Goal: Task Accomplishment & Management: Complete application form

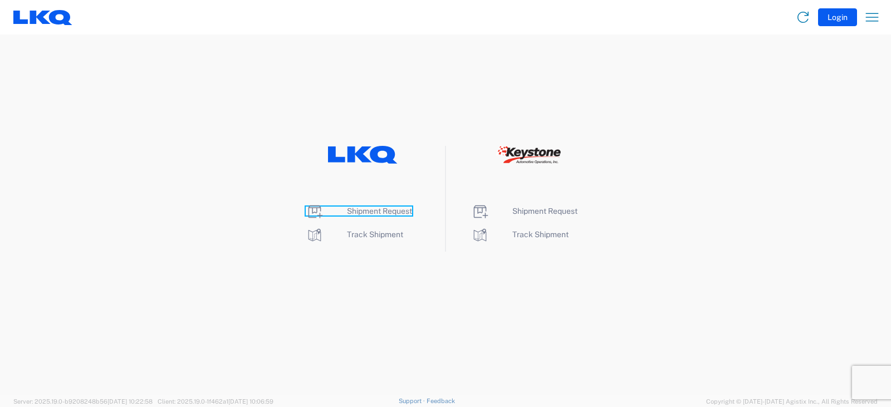
click at [379, 211] on span "Shipment Request" at bounding box center [379, 211] width 65 height 9
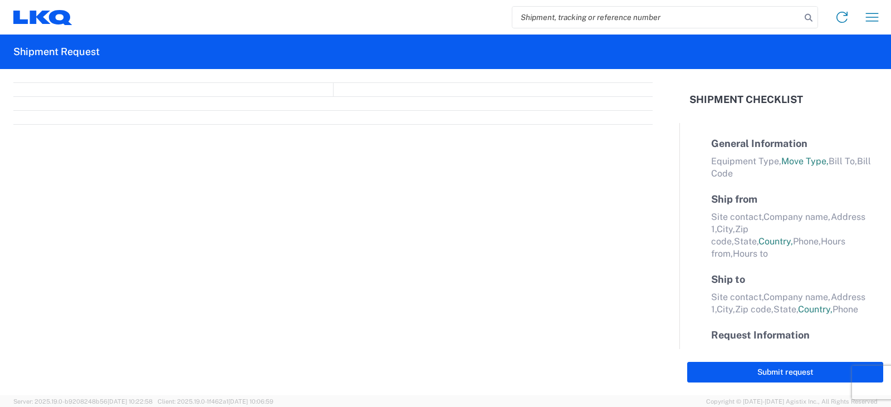
select select "FULL"
select select "LBS"
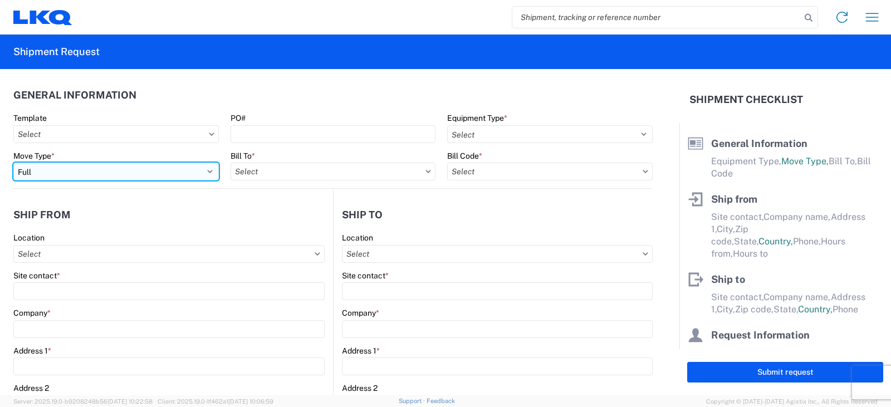
click at [47, 174] on select "Select Full Partial TL" at bounding box center [116, 172] width 206 height 18
select select "PARTIAL_TL"
click at [13, 163] on select "Select Full Partial TL" at bounding box center [116, 172] width 206 height 18
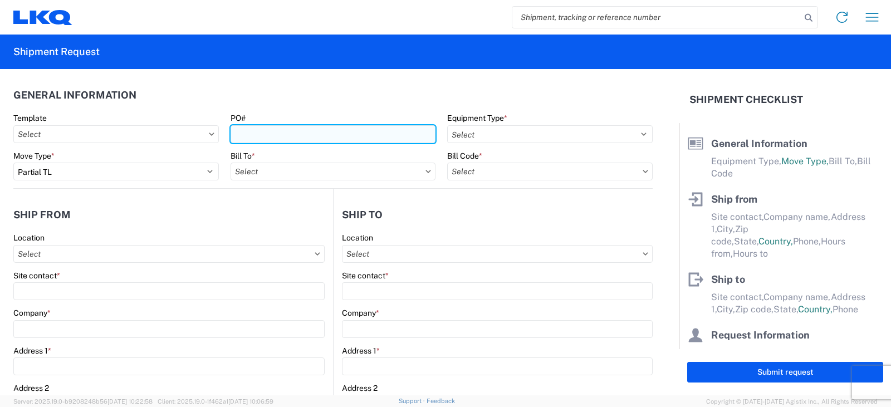
click at [239, 134] on input "PO#" at bounding box center [334, 134] width 206 height 18
type input "t"
type input "TRN#'S TH735335, TH735079"
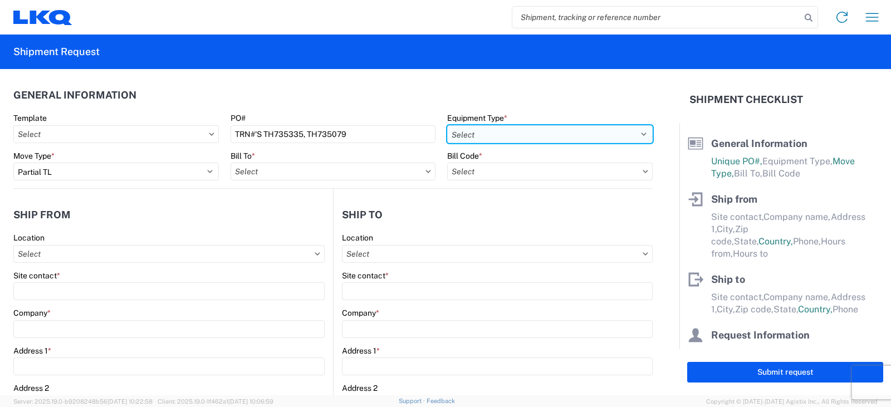
click at [502, 133] on select "Select 53’ Dry Van Flatbed Dropdeck (van) Lowboy (flatbed) Rail" at bounding box center [550, 134] width 206 height 18
select select "STDV"
click at [447, 125] on select "Select 53’ Dry Van Flatbed Dropdeck (van) Lowboy (flatbed) Rail" at bounding box center [550, 134] width 206 height 18
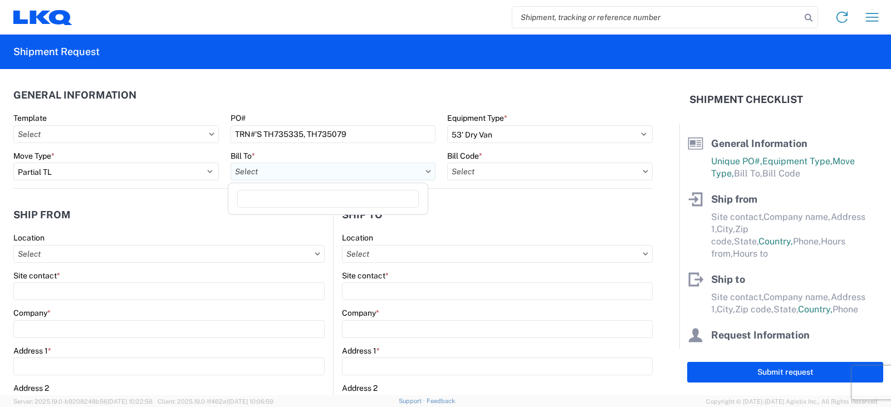
click at [258, 177] on input "text" at bounding box center [334, 172] width 206 height 18
type input "3130"
click at [265, 223] on div "3130 - Charlotte NC" at bounding box center [328, 221] width 195 height 18
type input "3130 - Charlotte NC"
click at [471, 169] on input "text" at bounding box center [550, 172] width 206 height 18
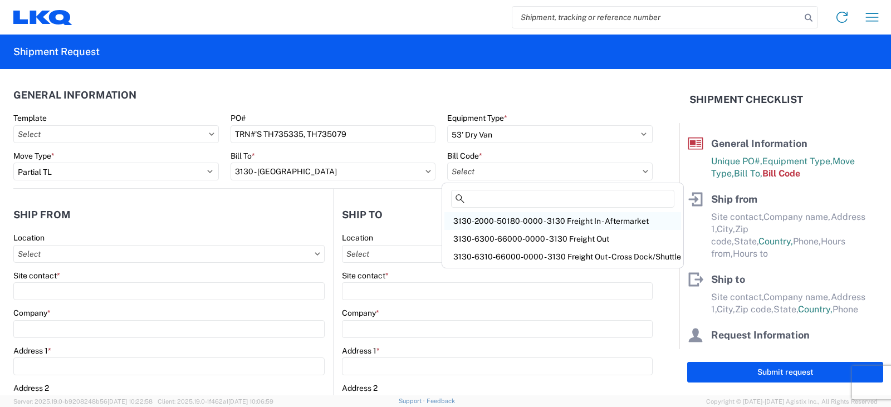
click at [493, 221] on div "3130-2000-50180-0000 - 3130 Freight In - Aftermarket" at bounding box center [562, 221] width 237 height 18
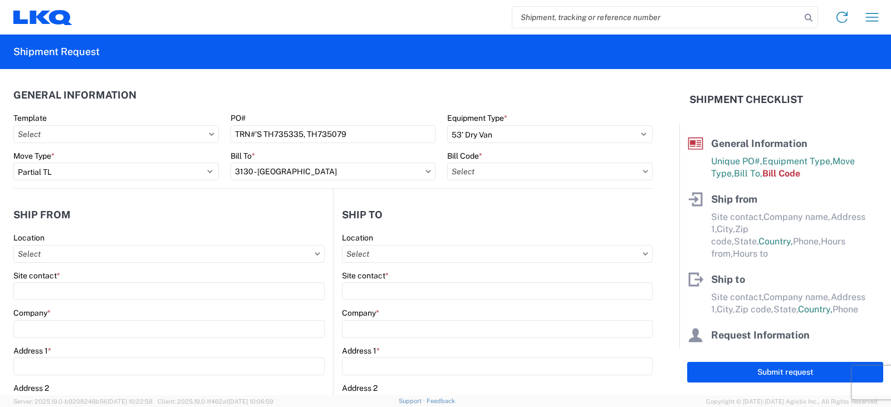
type input "3130-2000-50180-0000 - 3130 Freight In - Aftermarket"
click at [40, 255] on input "text" at bounding box center [168, 254] width 311 height 18
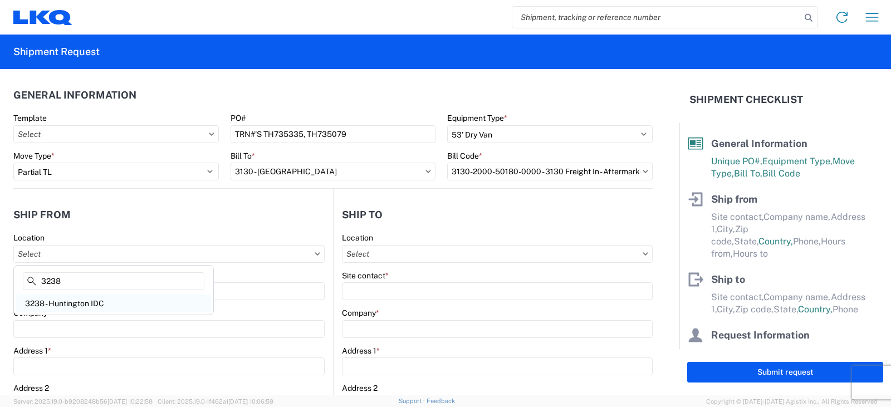
type input "3238"
drag, startPoint x: 53, startPoint y: 306, endPoint x: 44, endPoint y: 288, distance: 20.2
click at [53, 306] on div "3238 - Huntington IDC" at bounding box center [113, 304] width 195 height 18
type input "3238 - Huntington IDC"
type input "LKQ Corporation"
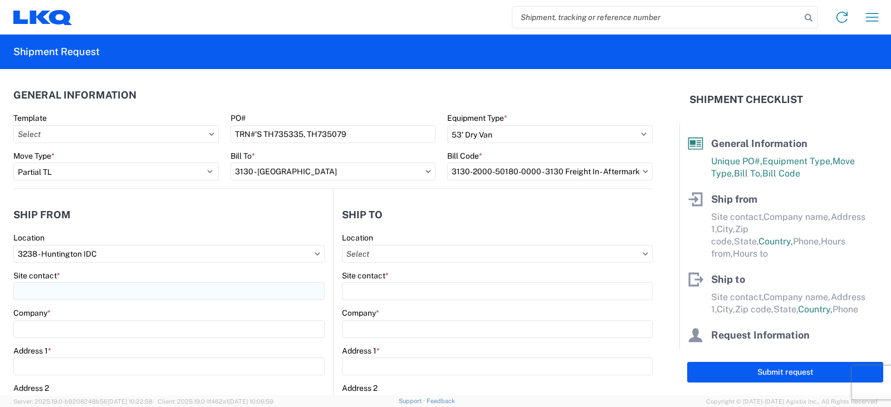
type input "[STREET_ADDRESS]"
type input "Huntington"
type input "46750"
select select "IN"
select select "US"
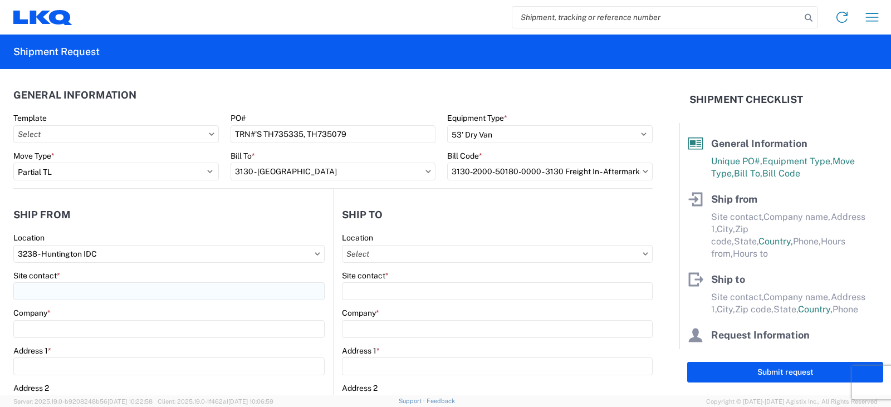
type input "07:00"
type input "17:00"
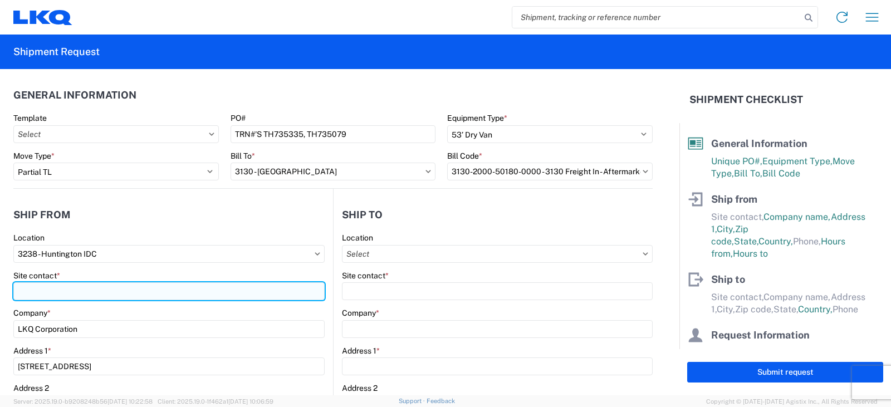
click at [42, 286] on input "Site contact *" at bounding box center [168, 291] width 311 height 18
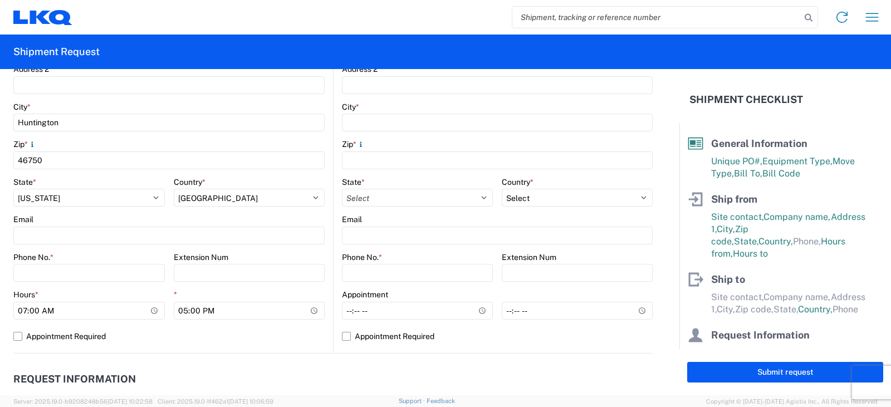
scroll to position [334, 0]
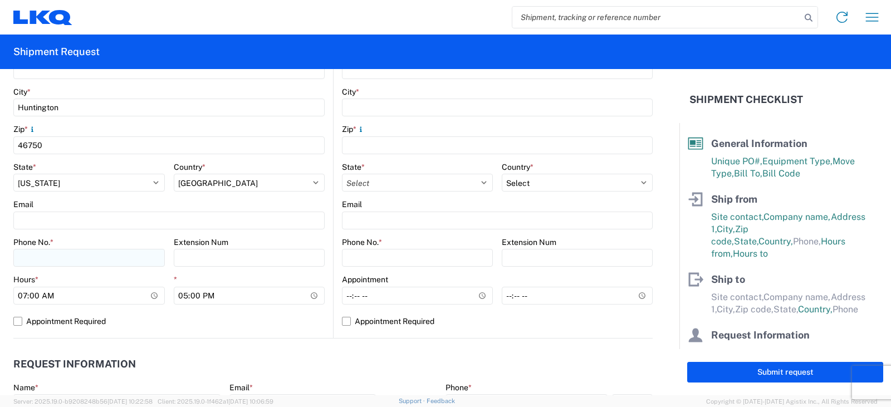
type input "[PERSON_NAME]"
click at [27, 252] on input "Phone No. *" at bounding box center [88, 258] width 151 height 18
type input "[PHONE_NUMBER]"
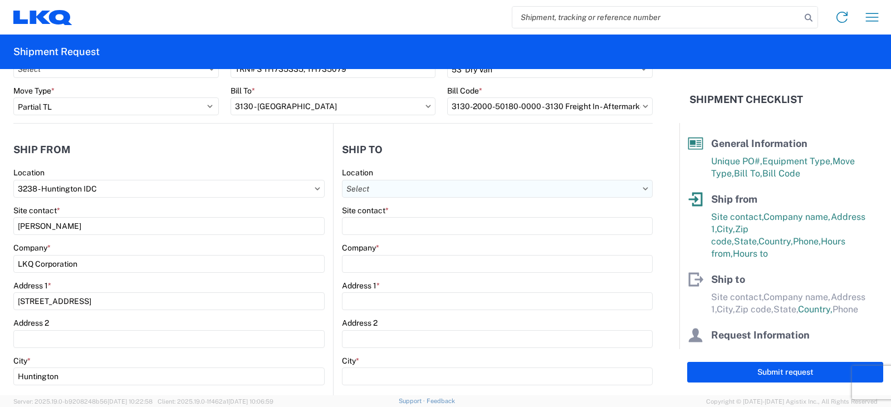
scroll to position [0, 0]
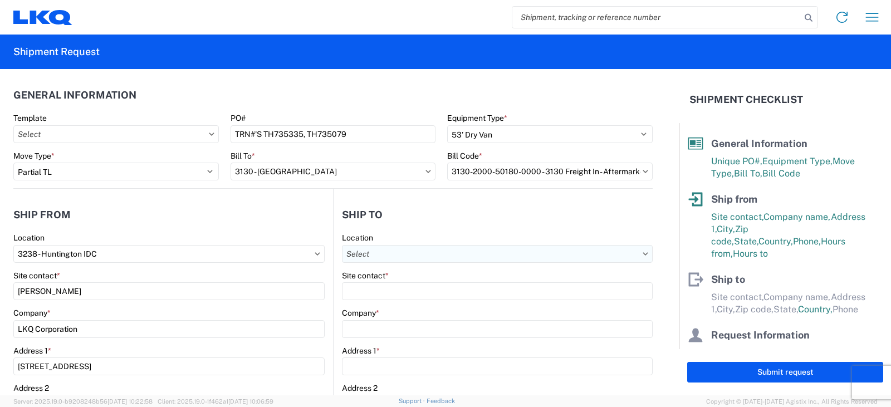
click at [361, 255] on input "text" at bounding box center [497, 254] width 311 height 18
type input "3130"
click at [378, 304] on div "3130 - Charlotte NC" at bounding box center [438, 304] width 195 height 18
type input "3130 - Charlotte NC"
type input "LKQ Corporation"
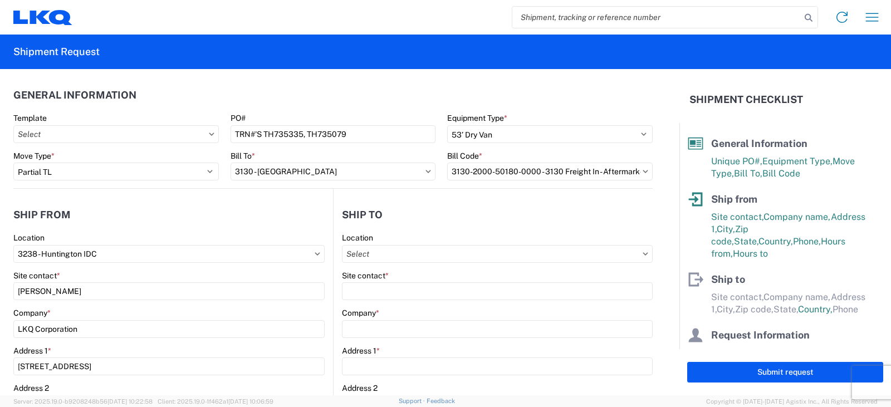
type input "1706 Queen City Drive"
type input "Charlotte"
type input "28208"
select select "NC"
select select "US"
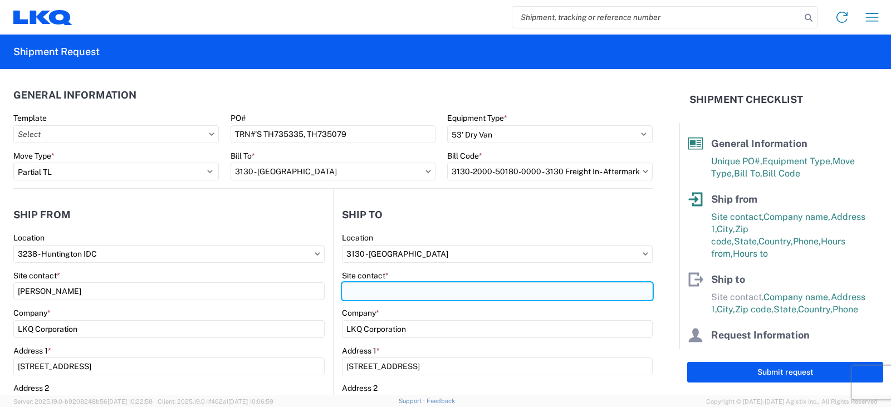
click at [361, 295] on input "Site contact *" at bounding box center [497, 291] width 311 height 18
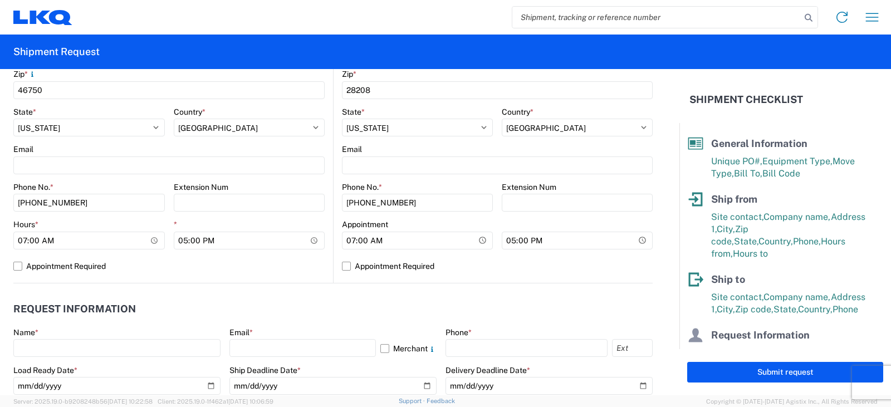
scroll to position [390, 0]
type input "SHIPPING/RECEIVING"
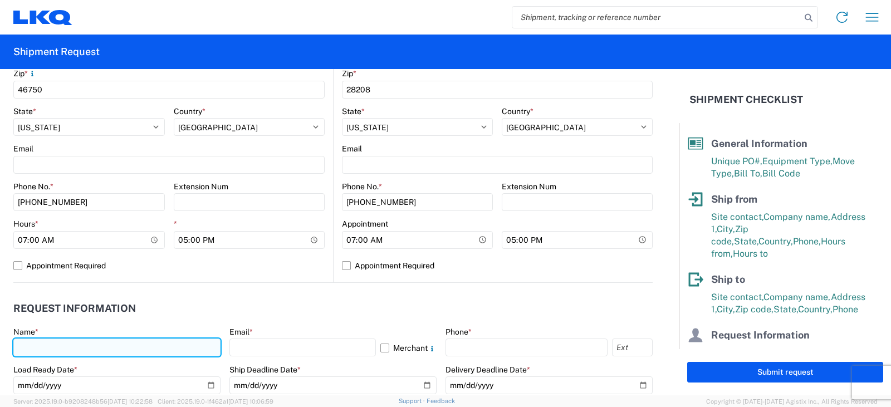
click at [22, 348] on input "text" at bounding box center [116, 348] width 207 height 18
type input "[PERSON_NAME]"
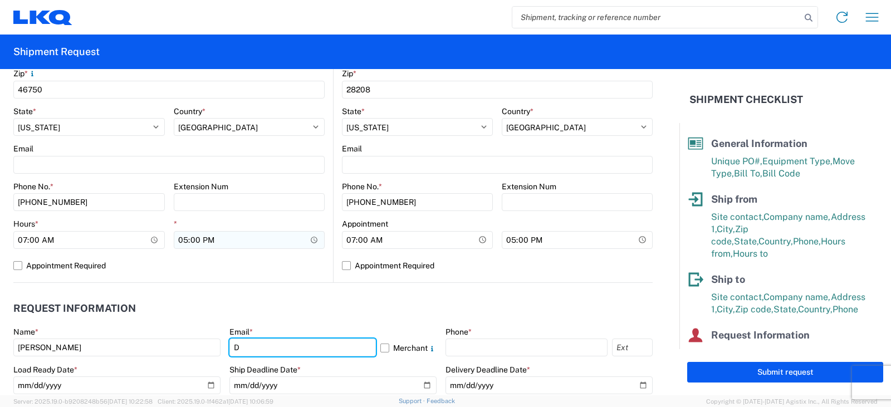
type input "[EMAIL_ADDRESS][DOMAIN_NAME]"
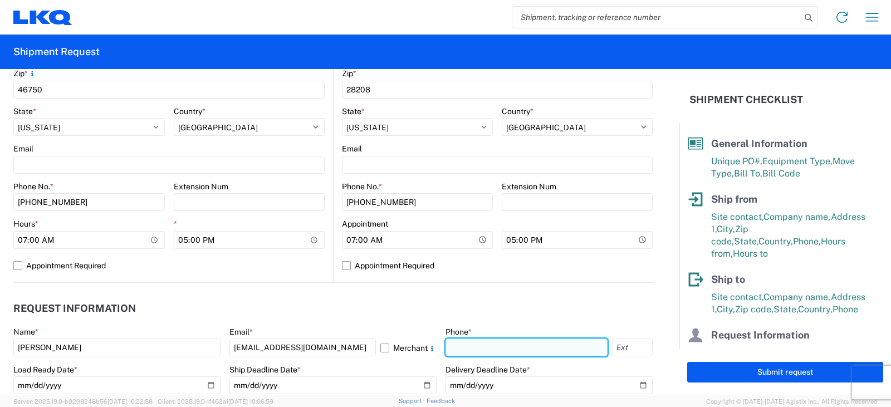
click at [458, 348] on input "text" at bounding box center [527, 348] width 162 height 18
type input "[PHONE_NUMBER]"
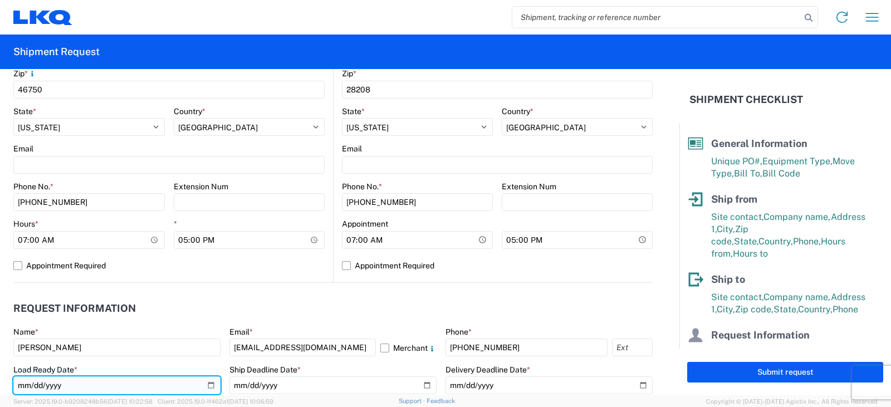
click at [209, 383] on input "date" at bounding box center [116, 385] width 207 height 18
type input "[DATE]"
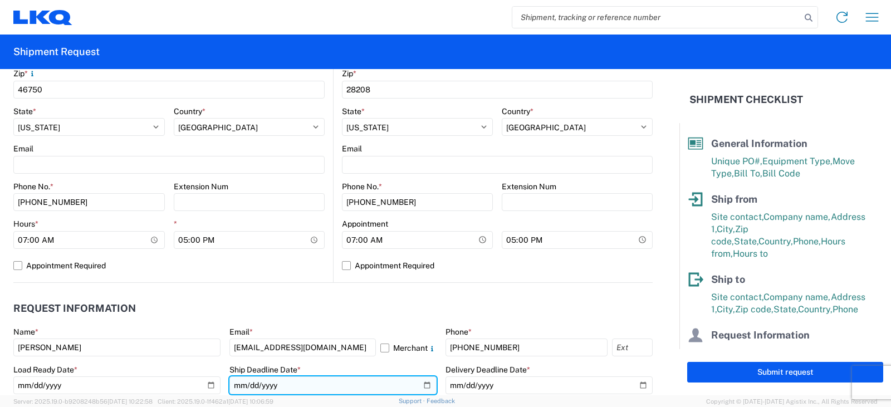
click at [418, 382] on input "date" at bounding box center [332, 385] width 207 height 18
type input "2025-09-24"
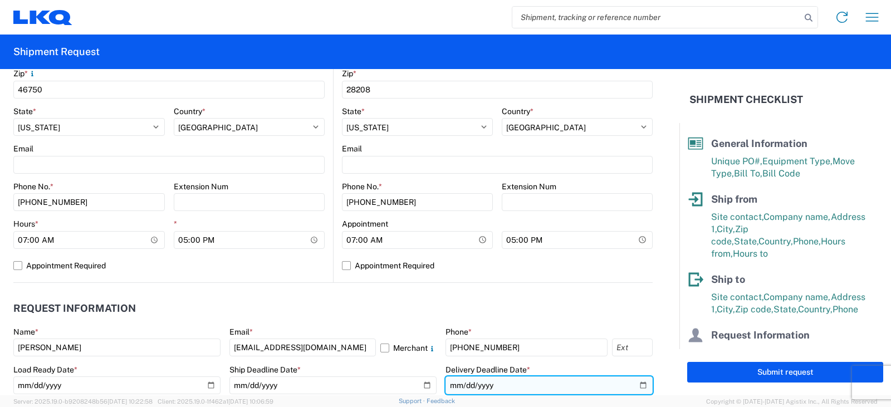
click at [632, 384] on input "date" at bounding box center [549, 385] width 207 height 18
type input "[DATE]"
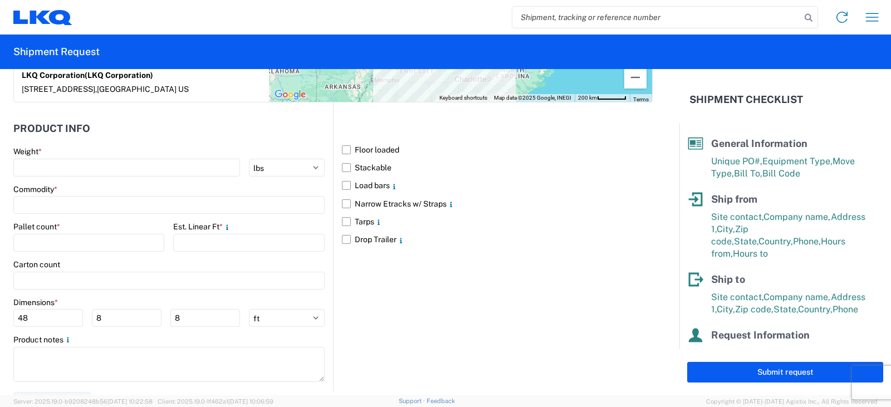
scroll to position [1010, 0]
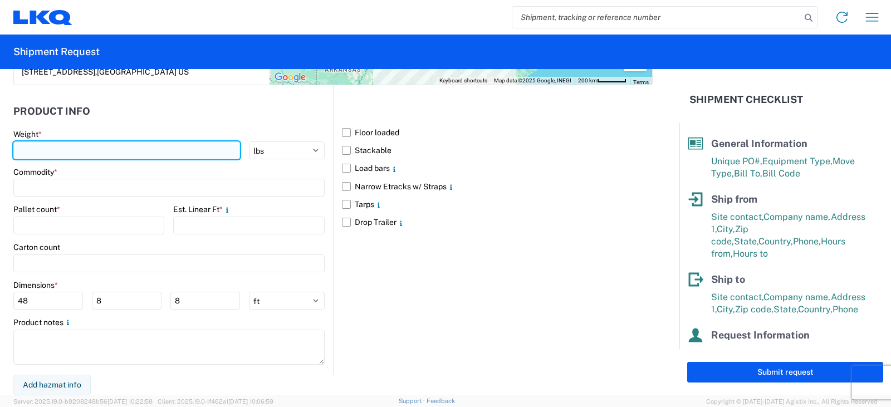
click at [38, 148] on input "number" at bounding box center [126, 150] width 227 height 18
type input "6045"
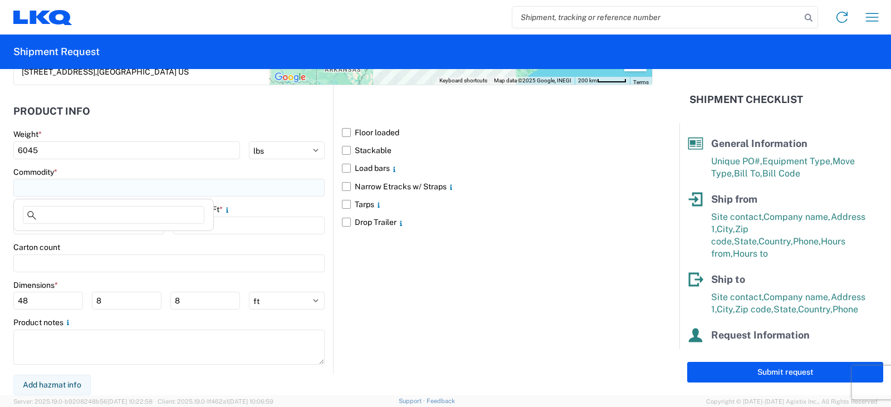
click at [25, 185] on input at bounding box center [168, 188] width 311 height 18
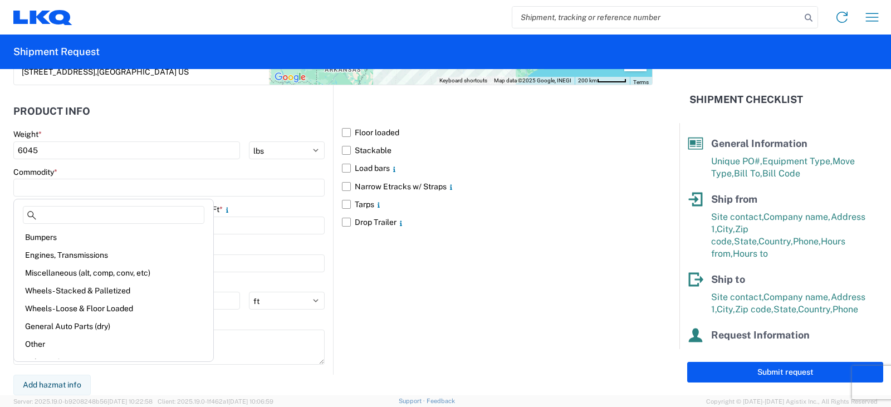
click at [70, 289] on div "Wheels - Stacked & Palletized" at bounding box center [113, 291] width 195 height 18
type input "Wheels - Stacked & Palletized"
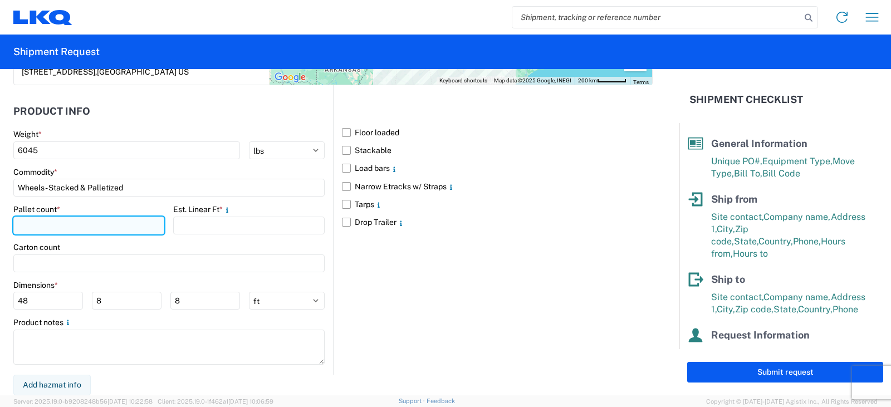
click at [41, 228] on input "number" at bounding box center [88, 226] width 151 height 18
type input "8"
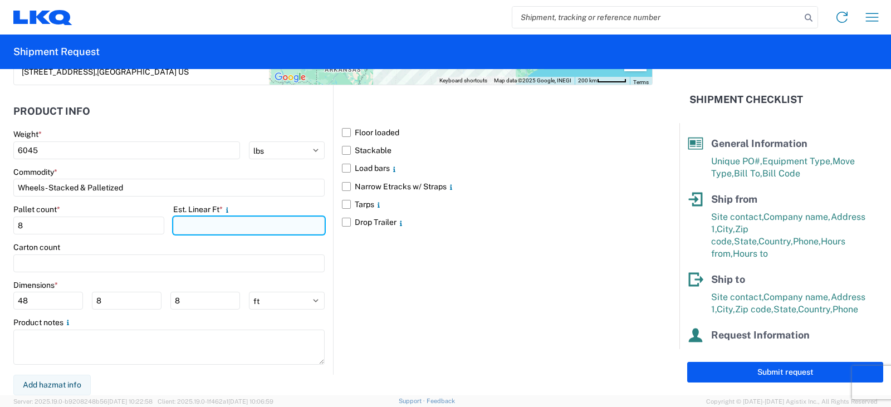
click at [189, 228] on input "number" at bounding box center [248, 226] width 151 height 18
type input "16"
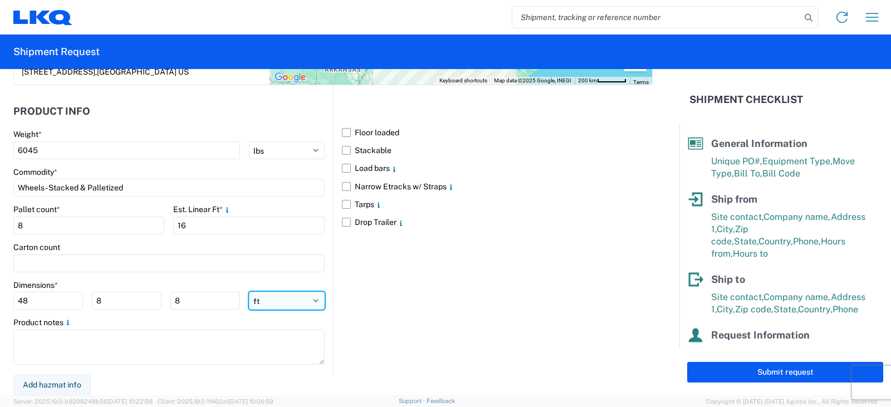
click at [309, 299] on select "ft in cm" at bounding box center [287, 301] width 76 height 18
select select "IN"
click at [249, 292] on select "ft in cm" at bounding box center [287, 301] width 76 height 18
type input "576"
type input "96"
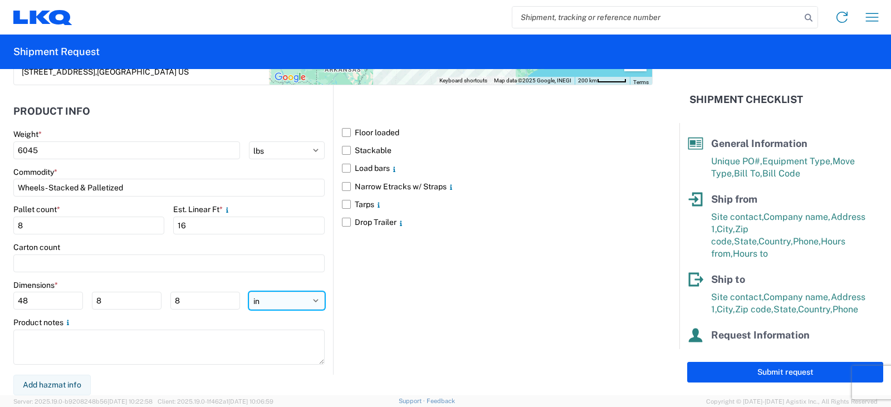
type input "96"
drag, startPoint x: 42, startPoint y: 300, endPoint x: 6, endPoint y: 300, distance: 35.6
click at [6, 300] on form "General Information Template PO# TRN#'S TH735335, TH735079 Equipment Type * Sel…" at bounding box center [339, 232] width 679 height 326
type input "48"
type input "42"
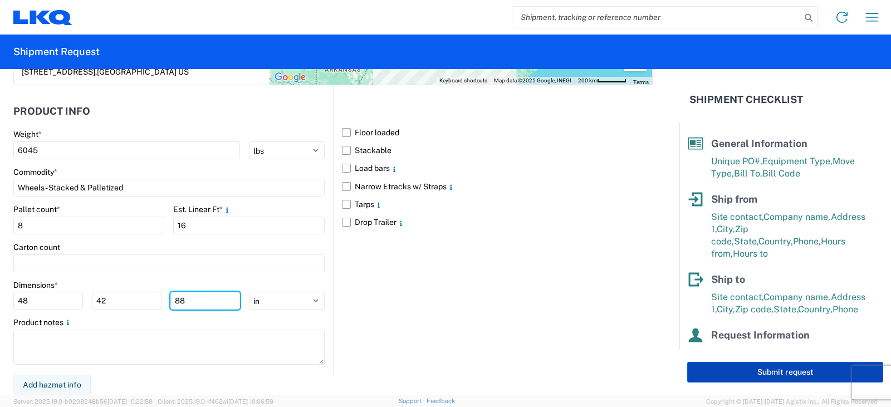
type input "88"
click at [769, 373] on button "Submit request" at bounding box center [785, 372] width 196 height 21
select select "IN"
select select "US"
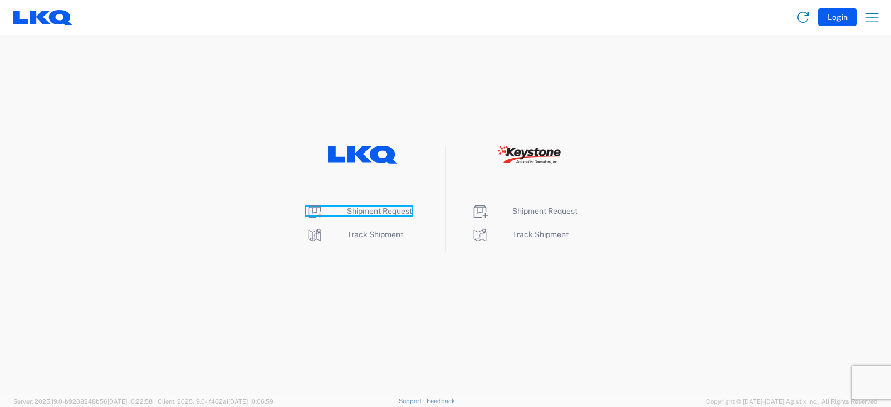
click at [380, 210] on span "Shipment Request" at bounding box center [379, 211] width 65 height 9
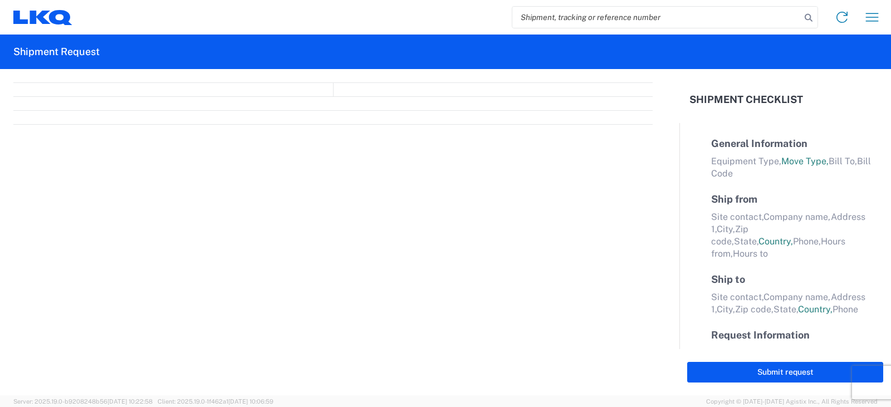
select select "FULL"
select select "LBS"
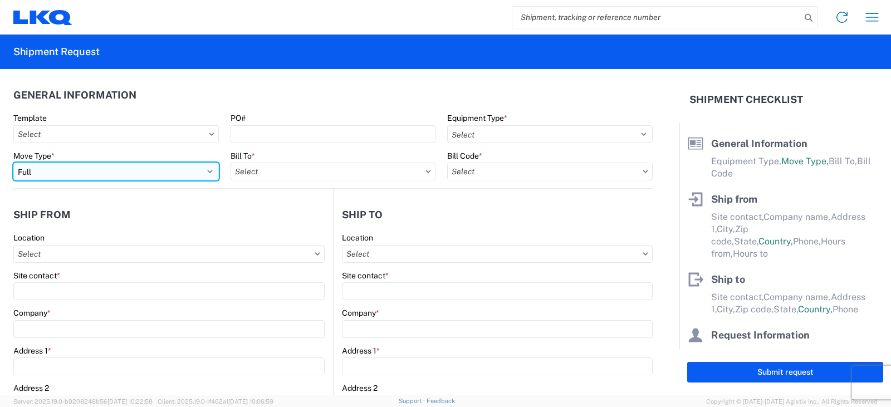
click at [33, 173] on select "Select Full Partial TL" at bounding box center [116, 172] width 206 height 18
select select "PARTIAL_TL"
click at [13, 163] on select "Select Full Partial TL" at bounding box center [116, 172] width 206 height 18
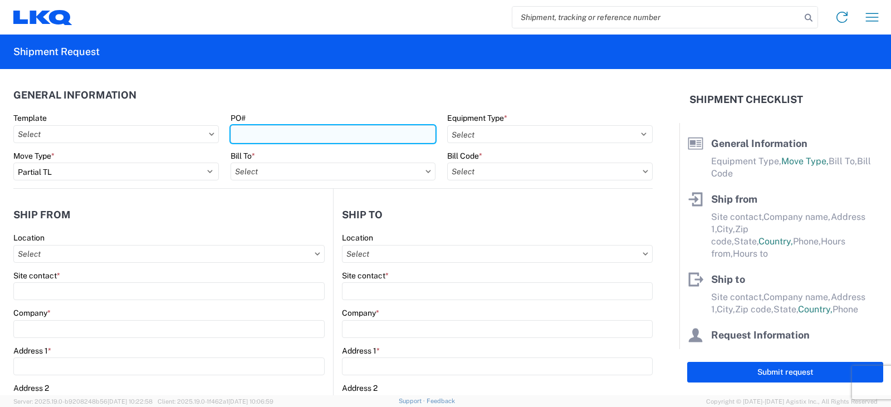
click at [247, 134] on input "PO#" at bounding box center [334, 134] width 206 height 18
type input "TRN# TH735333"
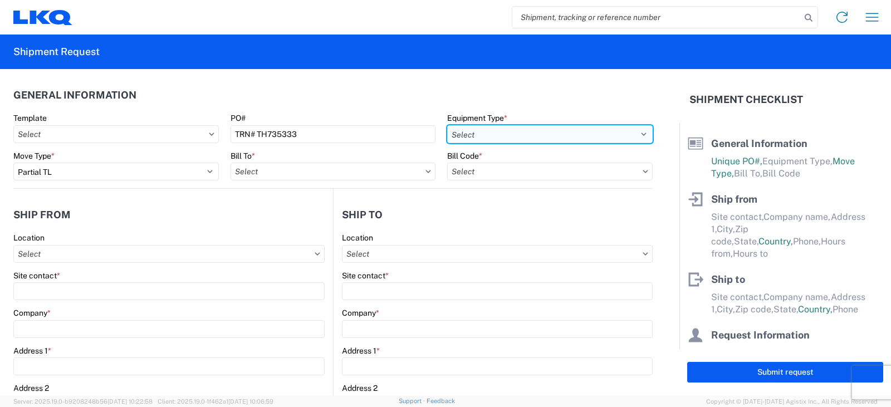
click at [464, 130] on select "Select 53’ Dry Van Flatbed Dropdeck (van) Lowboy (flatbed) Rail" at bounding box center [550, 134] width 206 height 18
select select "STDV"
click at [447, 125] on select "Select 53’ Dry Van Flatbed Dropdeck (van) Lowboy (flatbed) Rail" at bounding box center [550, 134] width 206 height 18
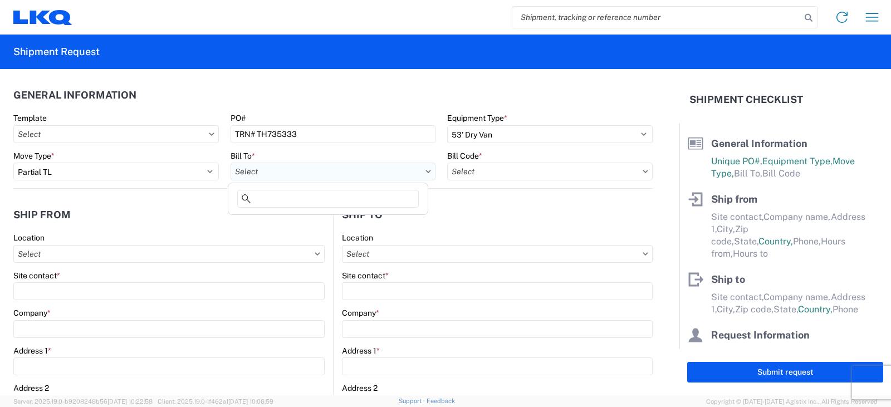
click at [274, 172] on input "text" at bounding box center [334, 172] width 206 height 18
type input "3081"
click at [266, 222] on div "3081 - [GEOGRAPHIC_DATA] (081)" at bounding box center [328, 221] width 195 height 18
type input "3081 - [GEOGRAPHIC_DATA] (081)"
click at [469, 168] on input "text" at bounding box center [550, 172] width 206 height 18
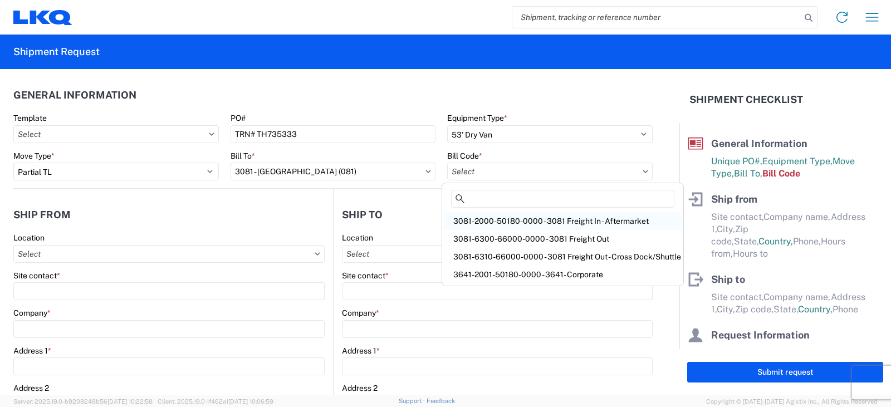
click at [482, 221] on div "3081-2000-50180-0000 - 3081 Freight In - Aftermarket" at bounding box center [562, 221] width 237 height 18
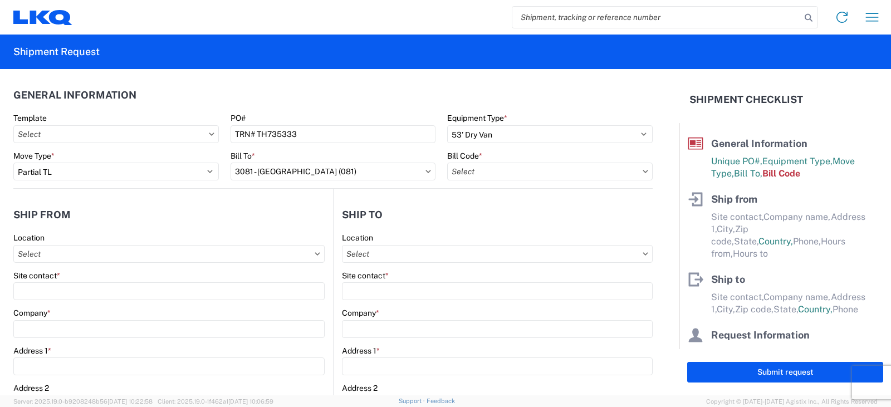
type input "3081-2000-50180-0000 - 3081 Freight In - Aftermarket"
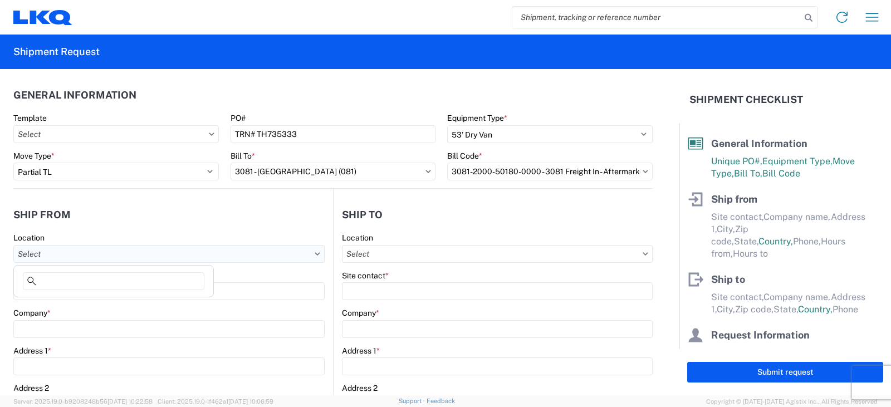
click at [46, 252] on input "text" at bounding box center [168, 254] width 311 height 18
type input "3238"
click at [51, 305] on div "3238 - Huntington IDC" at bounding box center [113, 304] width 195 height 18
type input "3238 - Huntington IDC"
type input "LKQ Corporation"
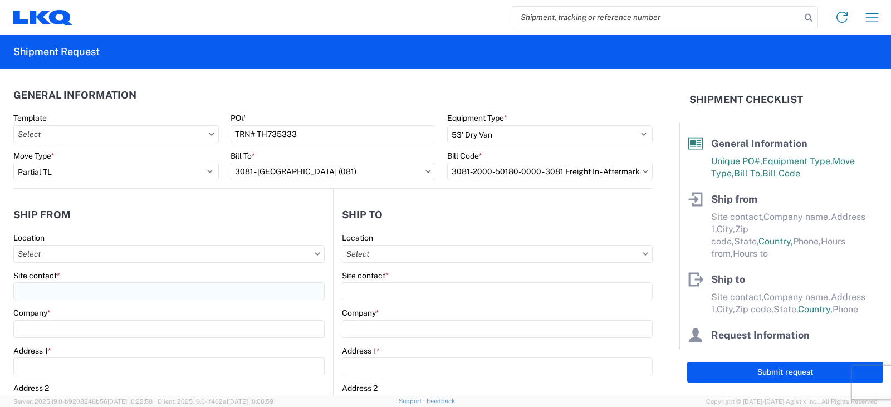
type input "[STREET_ADDRESS]"
type input "Huntington"
type input "46750"
select select "IN"
select select "US"
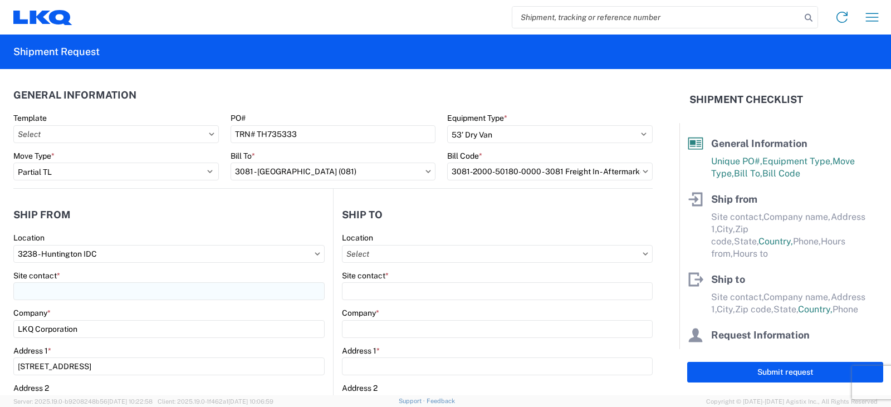
type input "07:00"
type input "17:00"
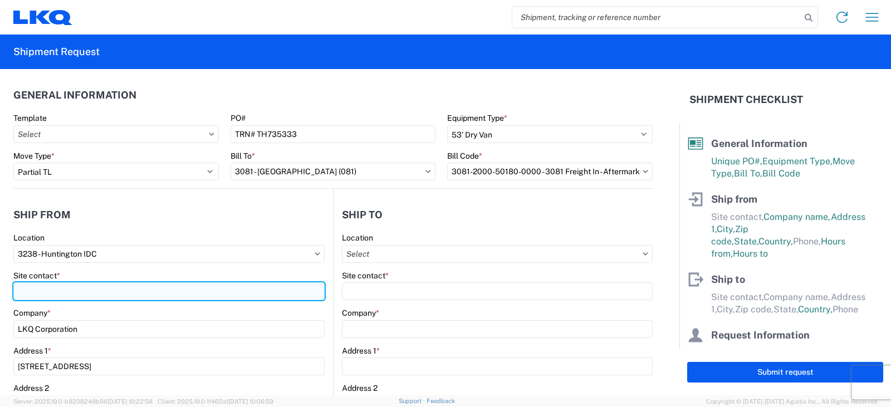
click at [38, 294] on input "Site contact *" at bounding box center [168, 291] width 311 height 18
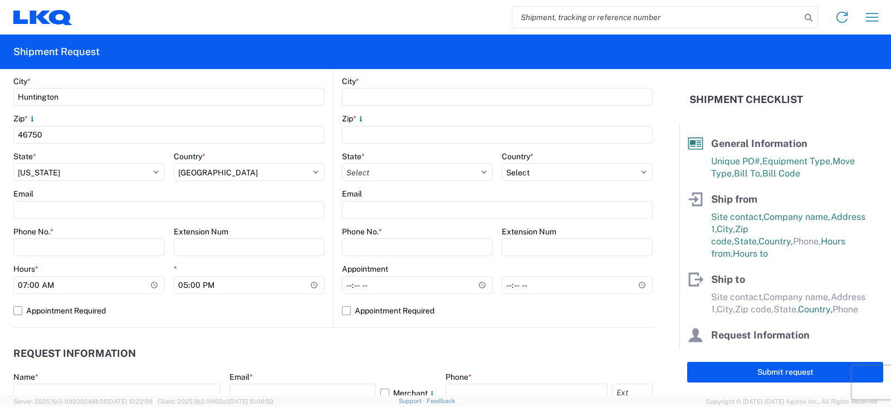
scroll to position [390, 0]
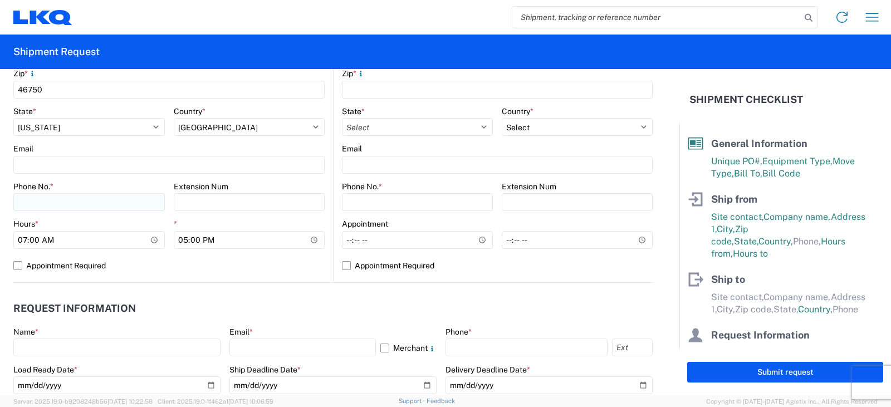
type input "[PERSON_NAME]"
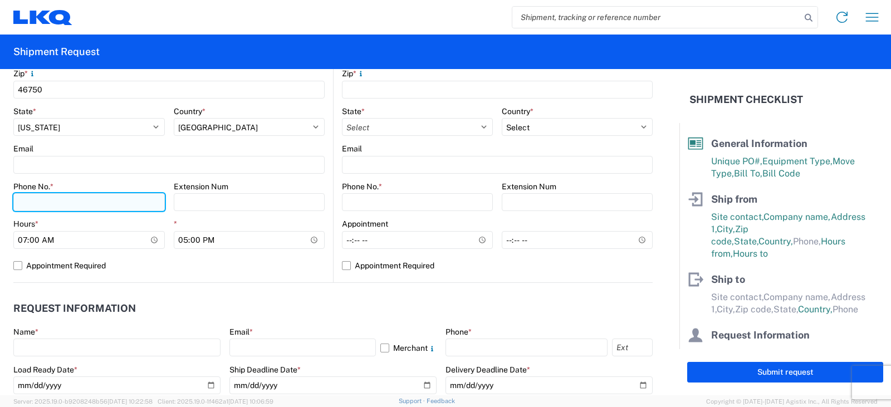
click at [32, 199] on input "Phone No. *" at bounding box center [88, 202] width 151 height 18
type input "[PHONE_NUMBER]"
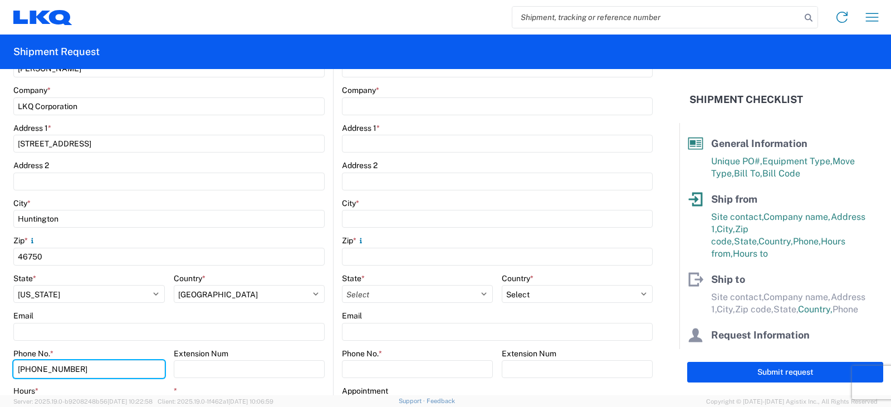
scroll to position [56, 0]
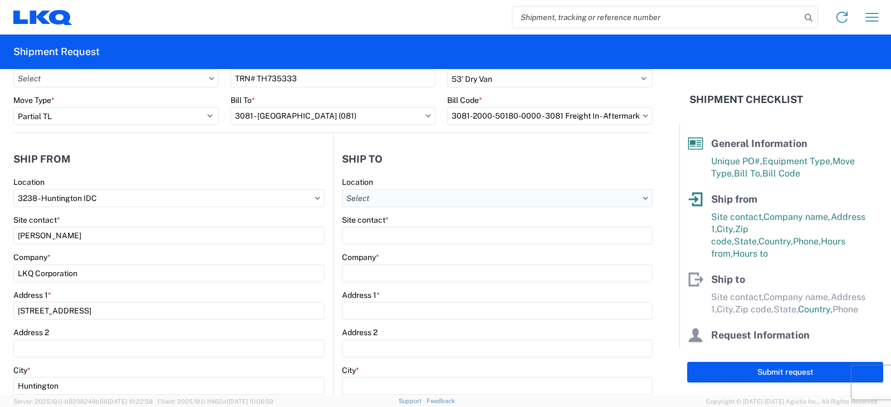
click at [349, 195] on input "text" at bounding box center [497, 198] width 311 height 18
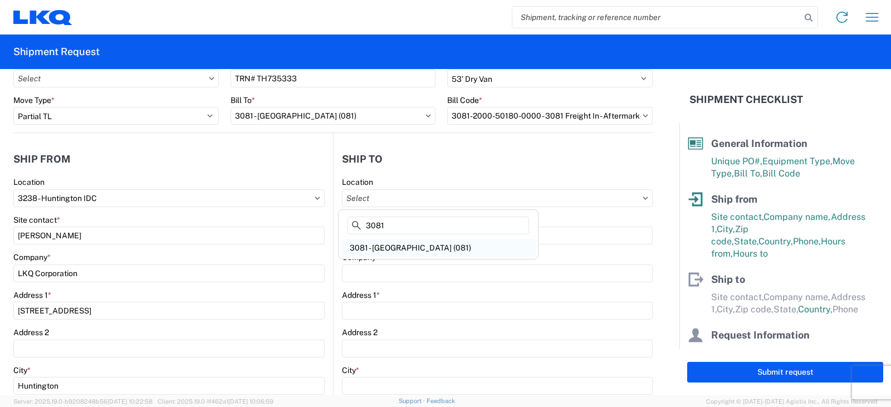
type input "3081"
click at [378, 247] on div "3081 - [GEOGRAPHIC_DATA] (081)" at bounding box center [438, 248] width 195 height 18
type input "3081 - [GEOGRAPHIC_DATA] (081)"
type input "LKQ Corporation"
type input "[STREET_ADDRESS]"
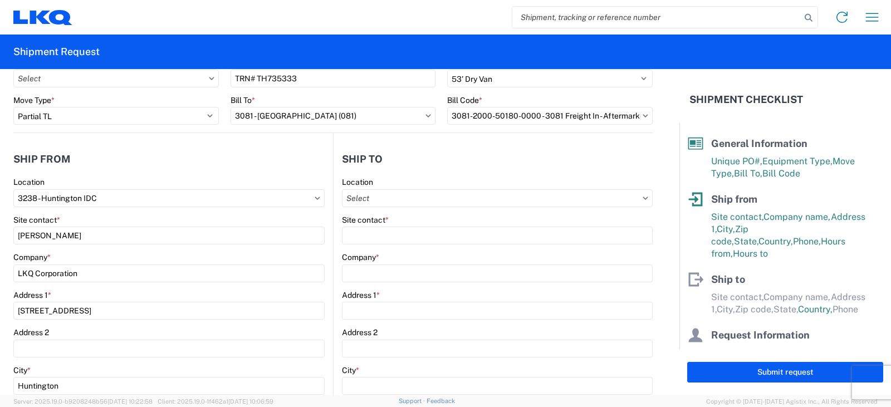
type input "Medley"
type input "33178"
select select "FL"
select select "US"
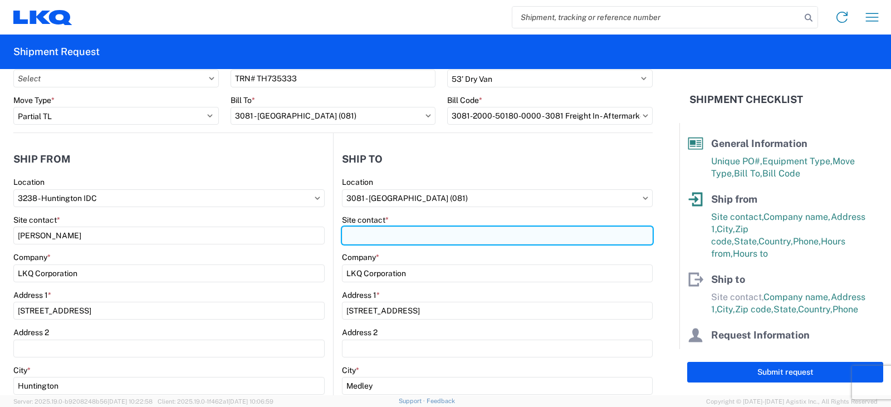
click at [366, 235] on input "Site contact *" at bounding box center [497, 236] width 311 height 18
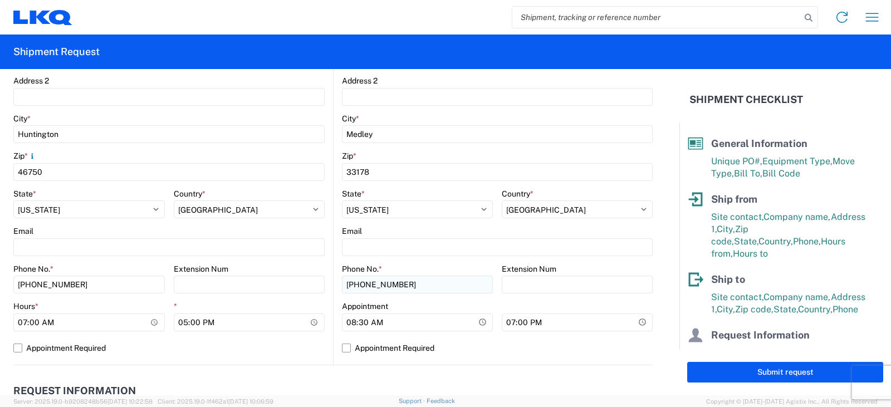
scroll to position [334, 0]
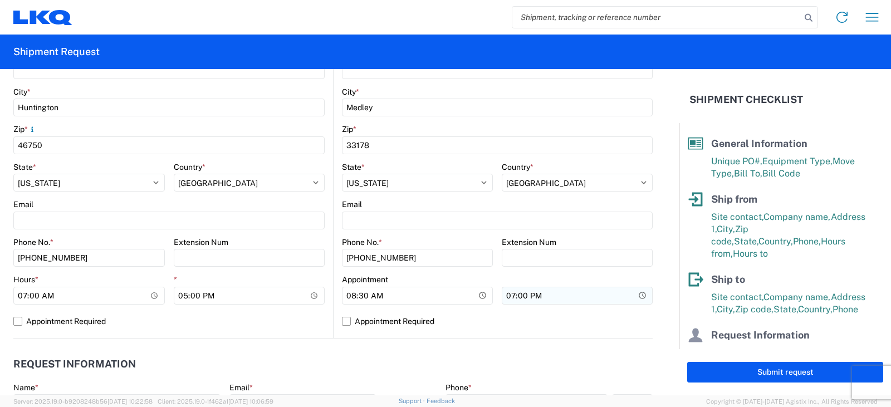
type input "SHIPPING/RECEIVING"
drag, startPoint x: 507, startPoint y: 296, endPoint x: 510, endPoint y: 306, distance: 9.9
click at [510, 306] on agx-form-control-wrapper-v2 "19:00" at bounding box center [577, 299] width 151 height 28
type input "17:00"
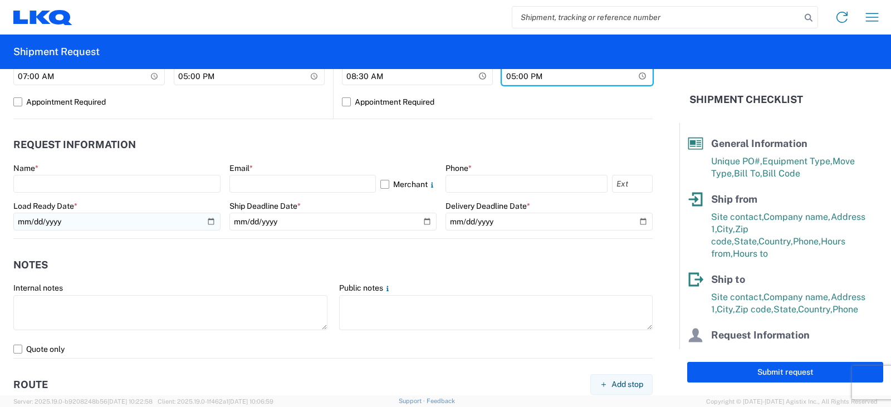
scroll to position [557, 0]
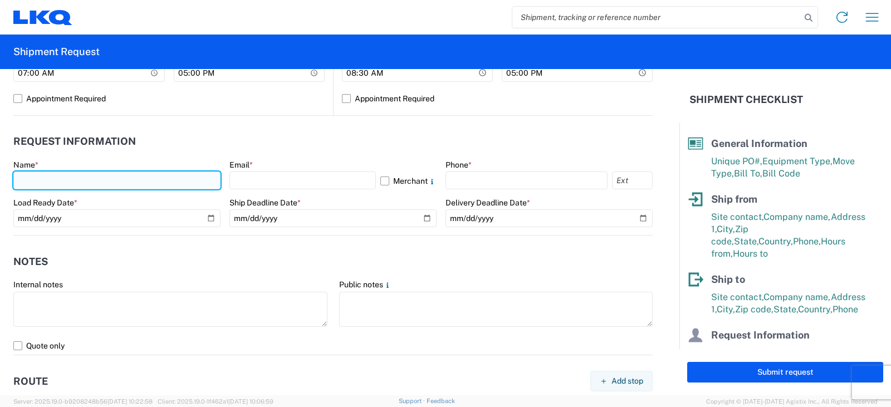
click at [53, 181] on input "text" at bounding box center [116, 181] width 207 height 18
type input "[PERSON_NAME]"
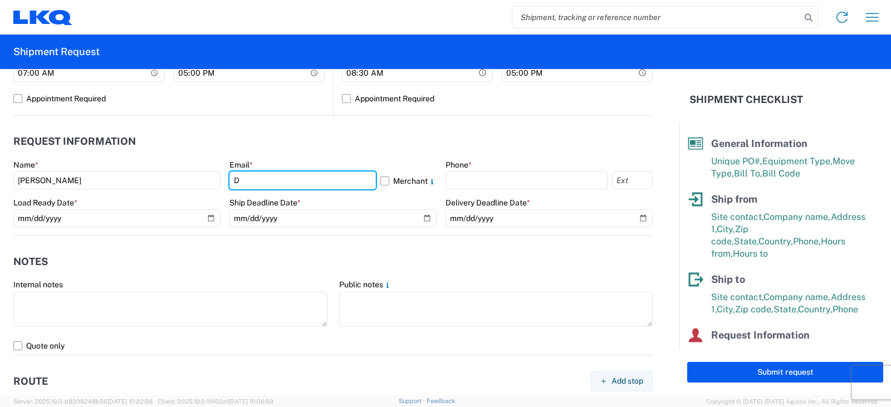
type input "[EMAIL_ADDRESS][DOMAIN_NAME]"
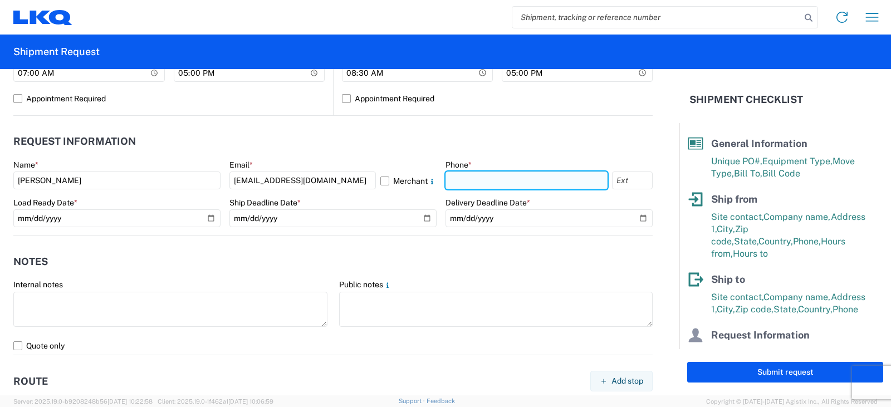
click at [458, 179] on input "text" at bounding box center [527, 181] width 162 height 18
type input "[PHONE_NUMBER]"
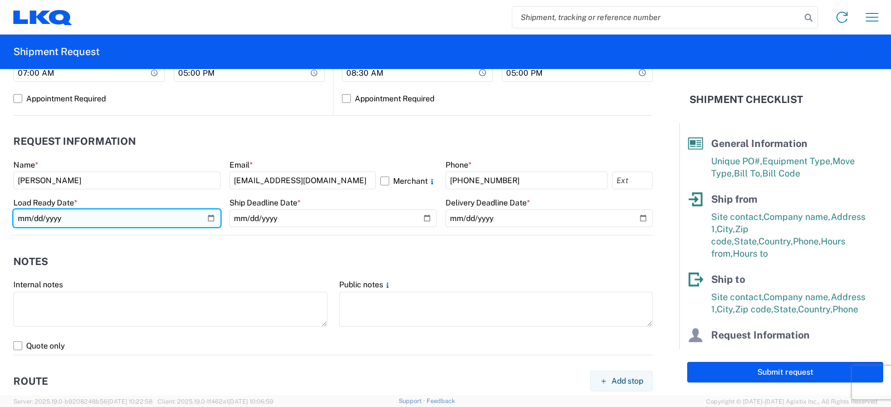
click at [203, 216] on input "date" at bounding box center [116, 218] width 207 height 18
type input "[DATE]"
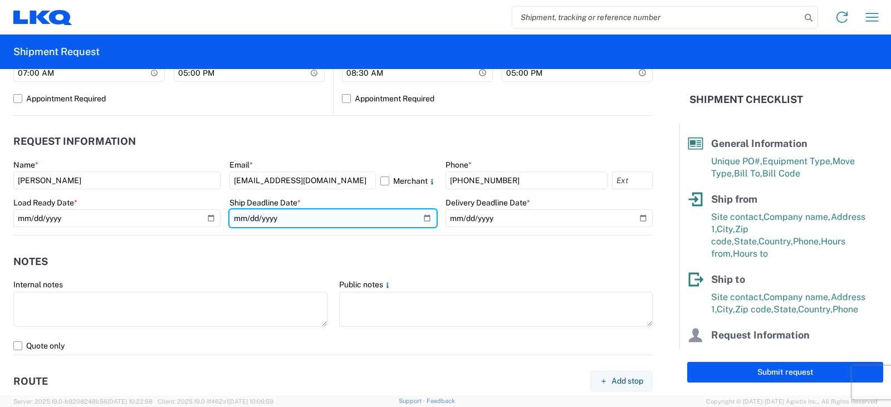
click at [423, 217] on input "date" at bounding box center [332, 218] width 207 height 18
type input "[DATE]"
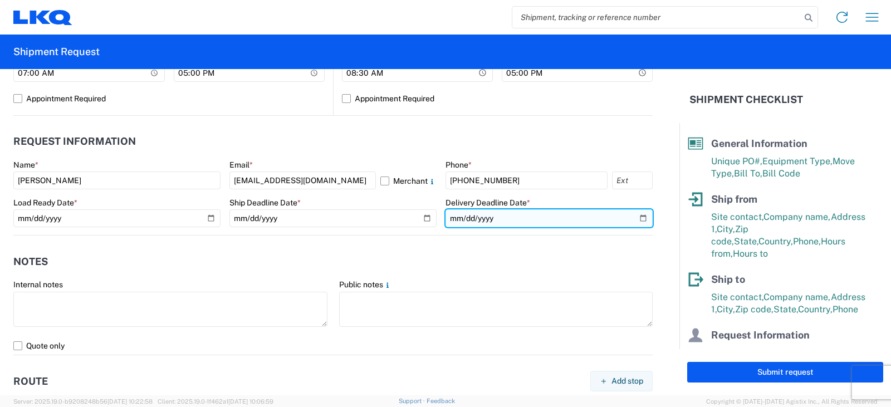
click at [633, 218] on input "date" at bounding box center [549, 218] width 207 height 18
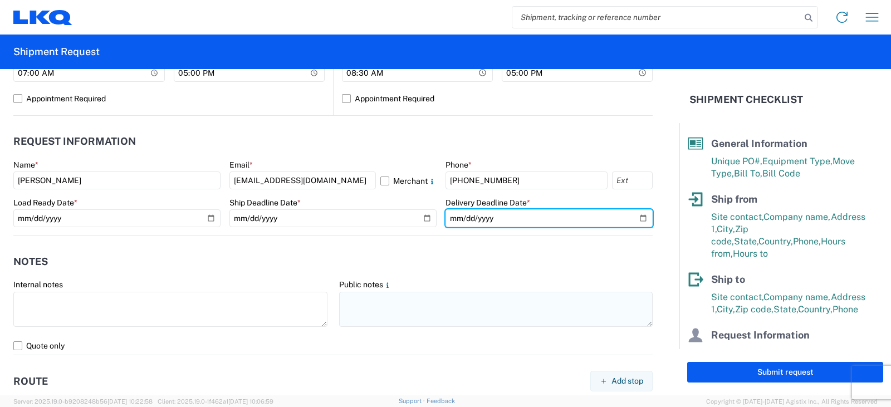
type input "[DATE]"
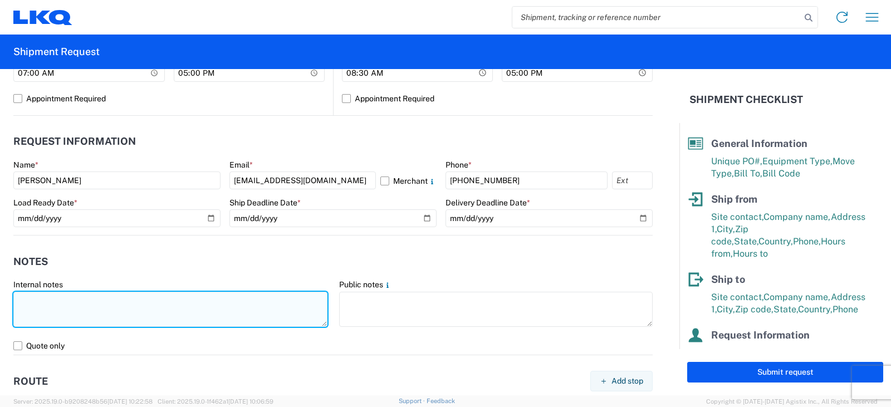
click at [25, 297] on textarea at bounding box center [170, 309] width 314 height 35
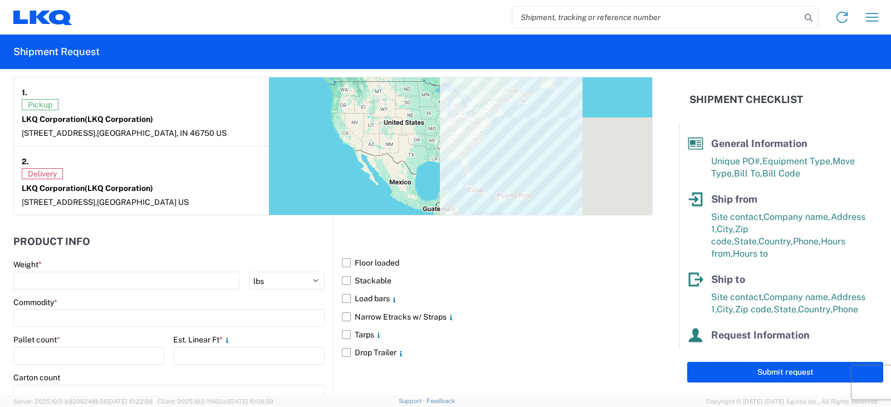
scroll to position [947, 0]
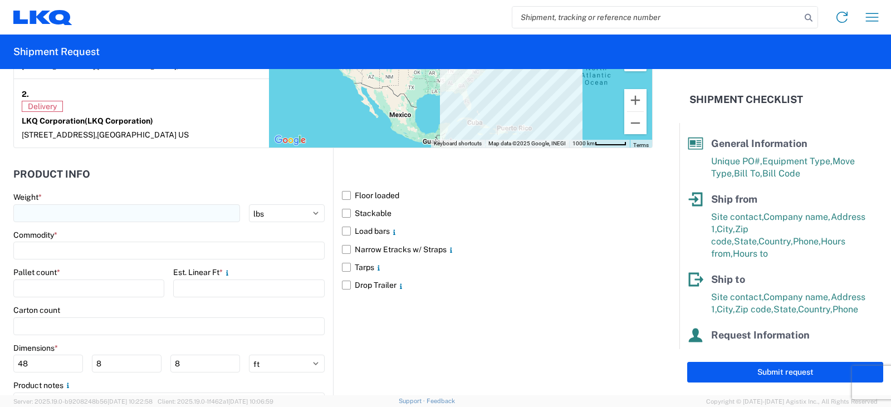
type textarea "THIS IS AN LTL OVER $1400 LOAD. LTL RATE $2007.36"
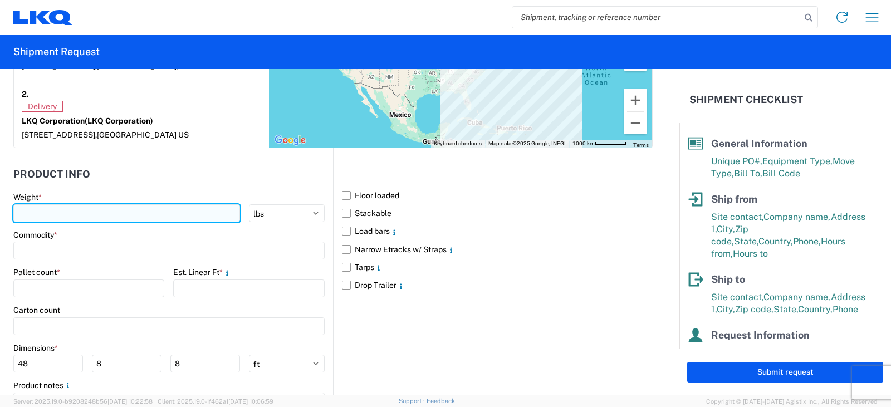
click at [32, 213] on input "number" at bounding box center [126, 213] width 227 height 18
type input "3910"
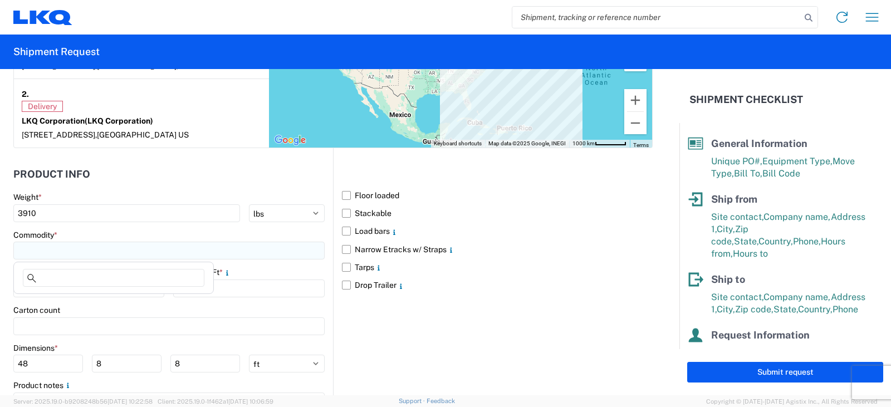
click at [32, 252] on input at bounding box center [168, 251] width 311 height 18
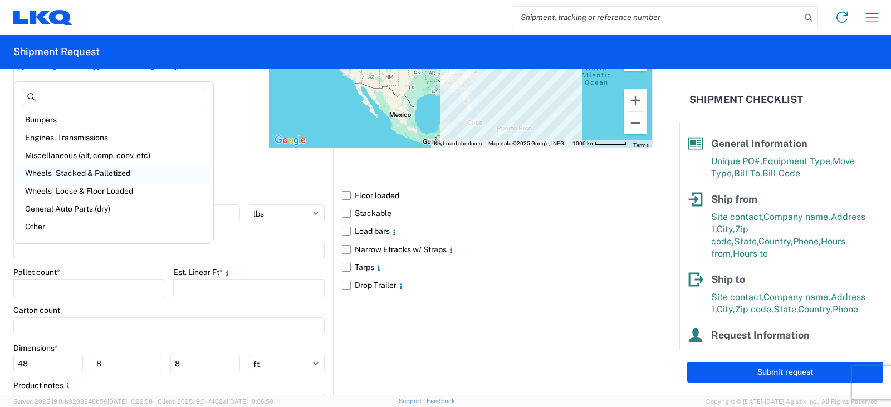
click at [72, 171] on div "Wheels - Stacked & Palletized" at bounding box center [113, 173] width 195 height 18
type input "Wheels - Stacked & Palletized"
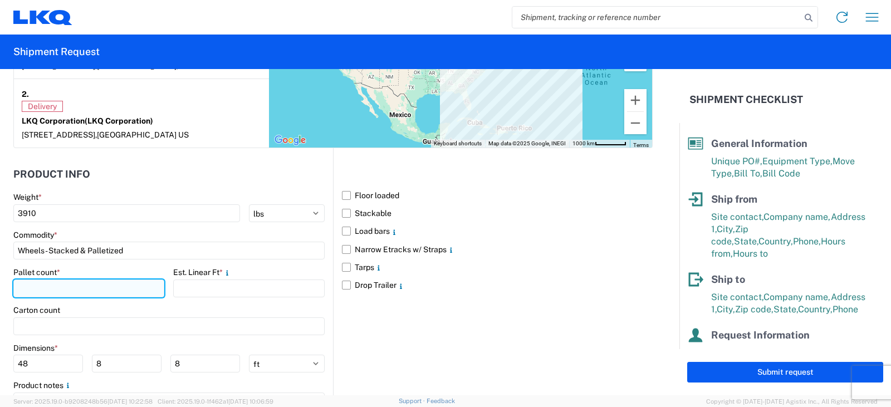
click at [31, 285] on input "number" at bounding box center [88, 289] width 151 height 18
type input "5"
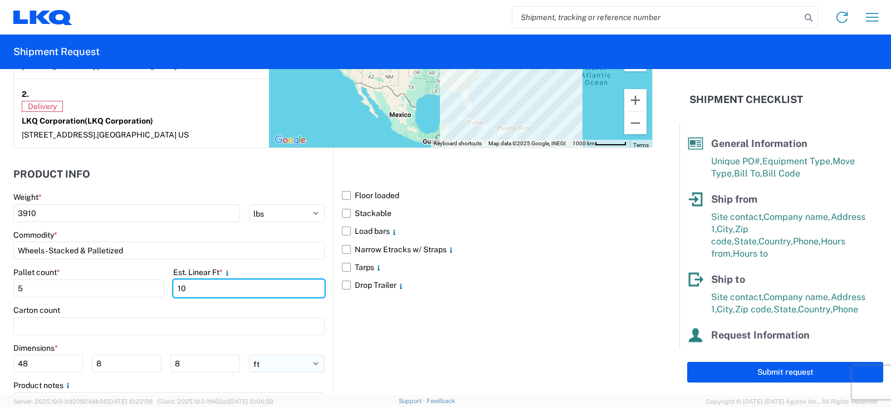
type input "10"
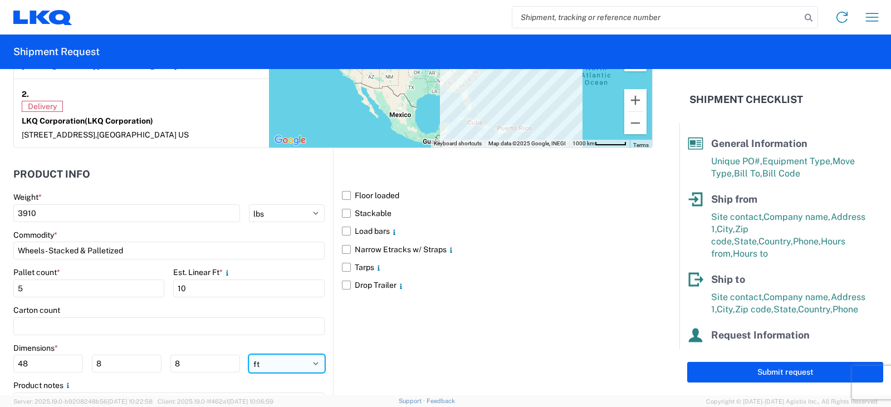
click at [310, 364] on select "ft in cm" at bounding box center [287, 364] width 76 height 18
select select "IN"
click at [249, 355] on select "ft in cm" at bounding box center [287, 364] width 76 height 18
type input "576"
type input "96"
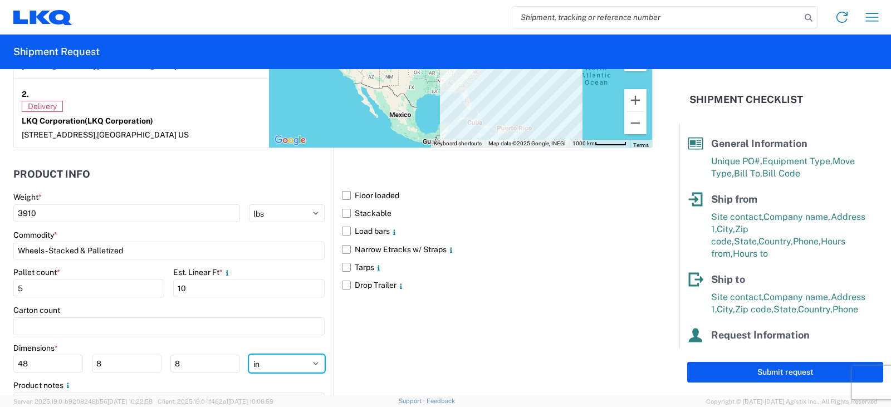
type input "96"
drag, startPoint x: 36, startPoint y: 368, endPoint x: 0, endPoint y: 367, distance: 35.6
click at [0, 367] on form "General Information Template PO# TRN# TH735333 Equipment Type * Select 53’ Dry …" at bounding box center [339, 232] width 679 height 326
type input "48"
type input "42"
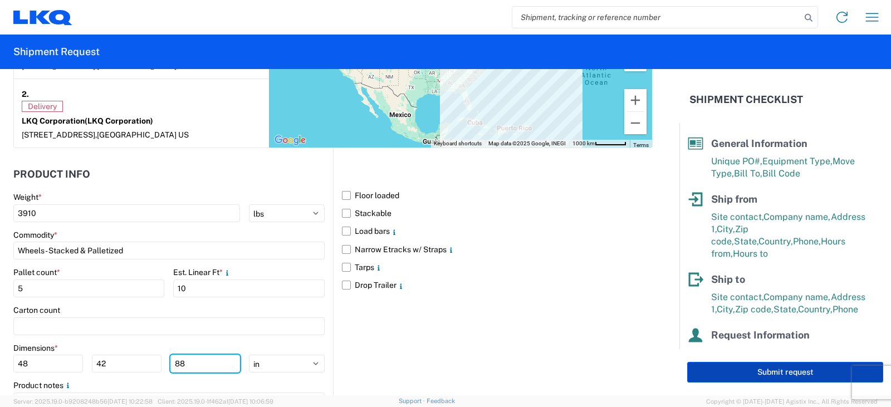
type input "88"
click at [771, 370] on button "Submit request" at bounding box center [785, 372] width 196 height 21
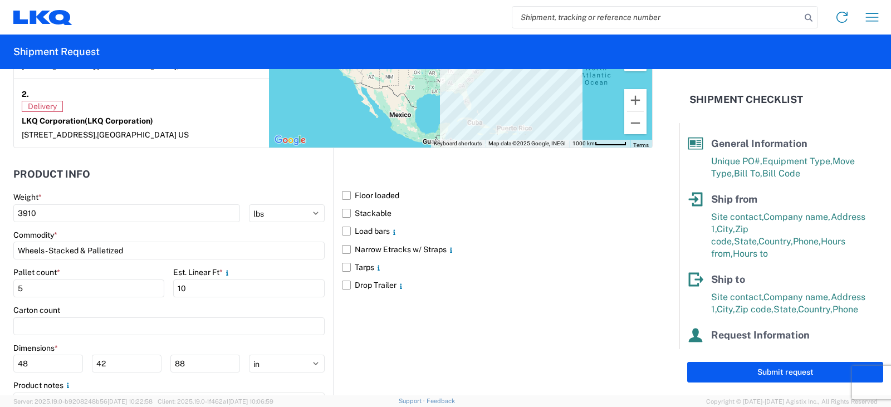
select select "IN"
select select "US"
select select "FL"
select select "US"
